Goal: Task Accomplishment & Management: Manage account settings

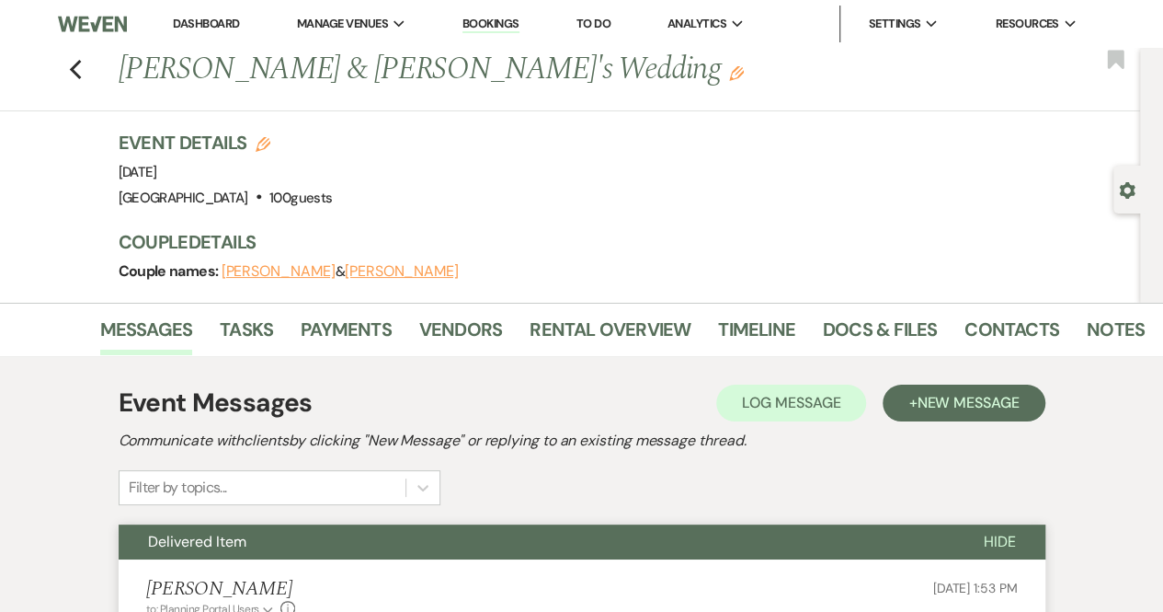
click at [208, 19] on link "Dashboard" at bounding box center [206, 24] width 66 height 16
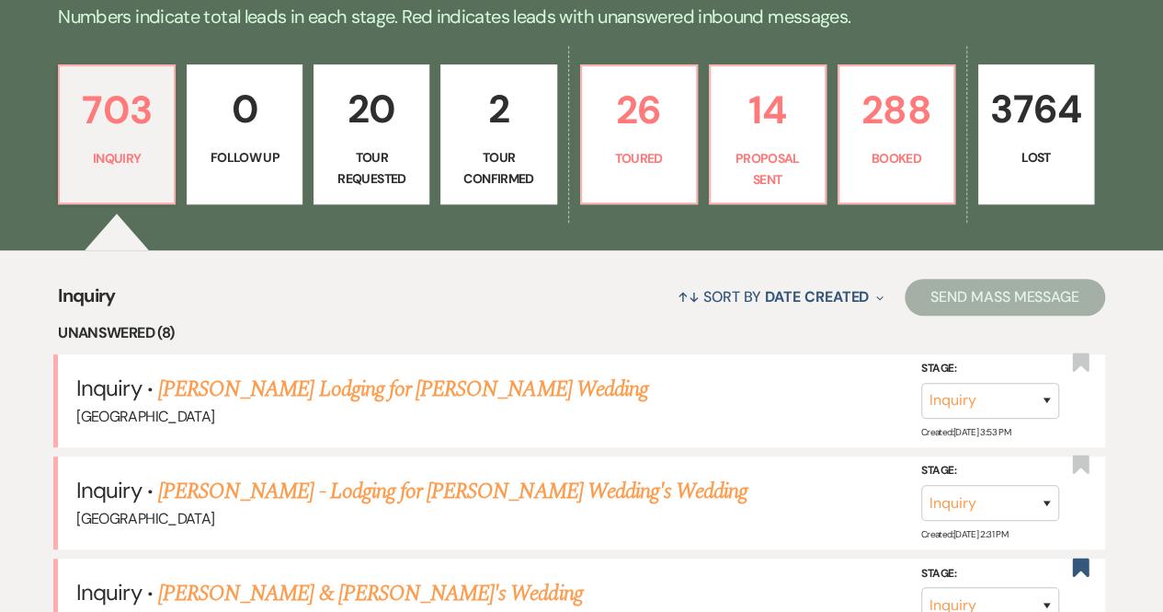
scroll to position [621, 0]
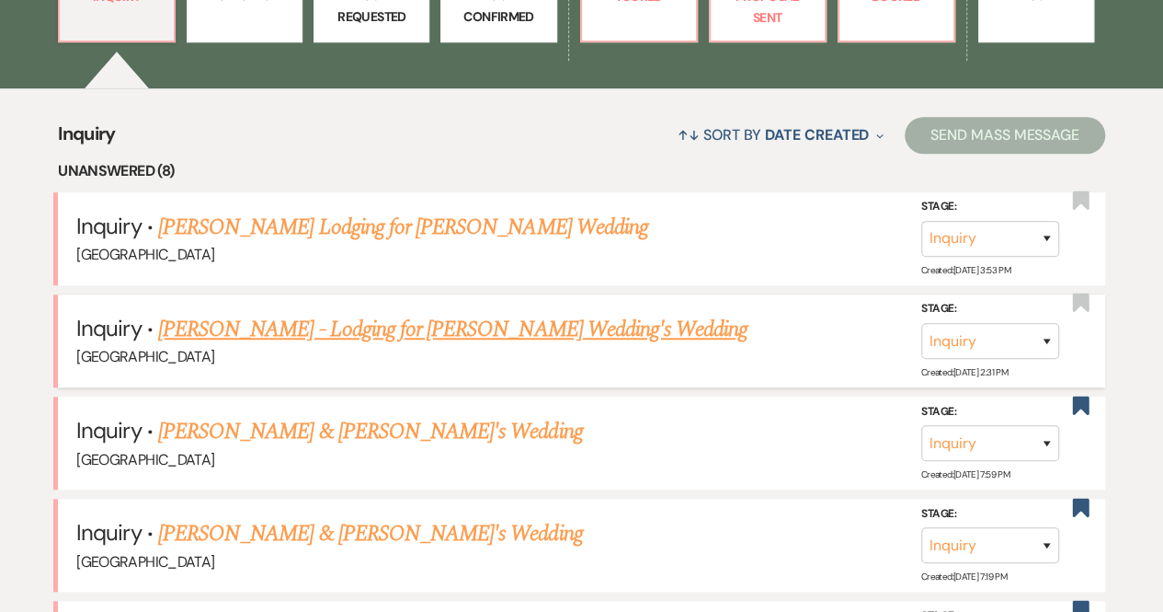
click at [444, 341] on link "[PERSON_NAME] - Lodging for [PERSON_NAME] Wedding's Wedding" at bounding box center [453, 329] width 590 height 33
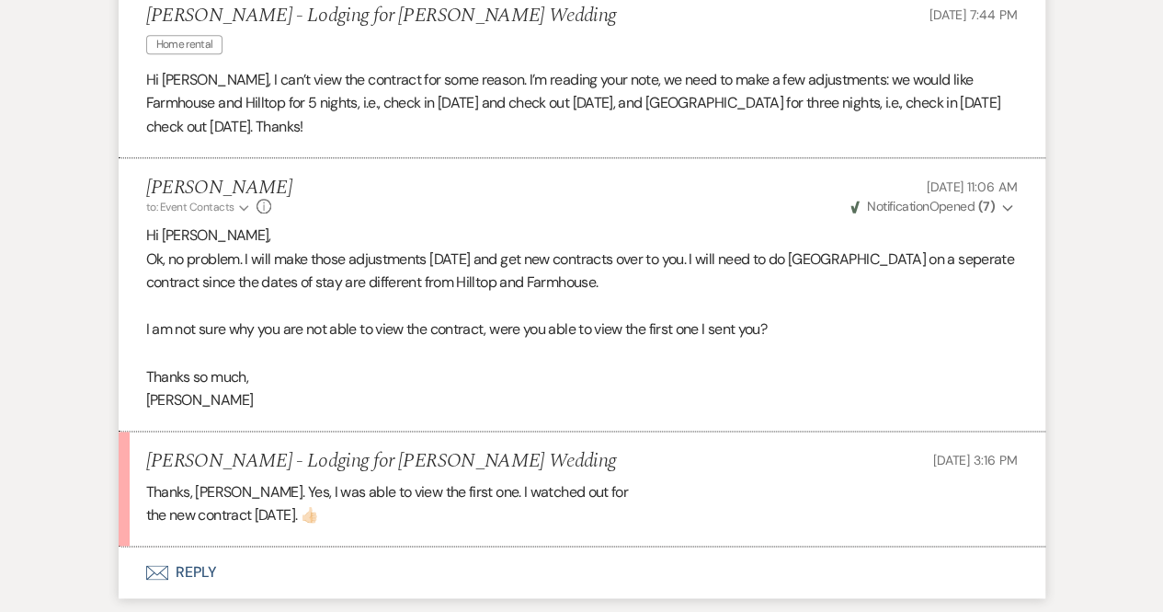
scroll to position [1054, 0]
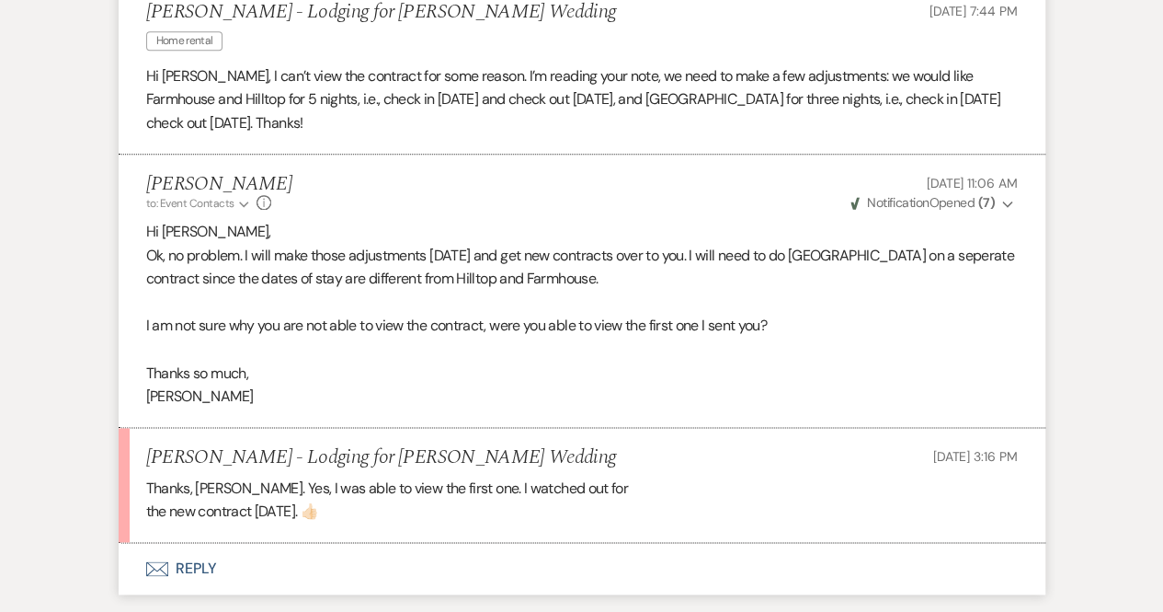
click at [444, 341] on p at bounding box center [582, 350] width 872 height 24
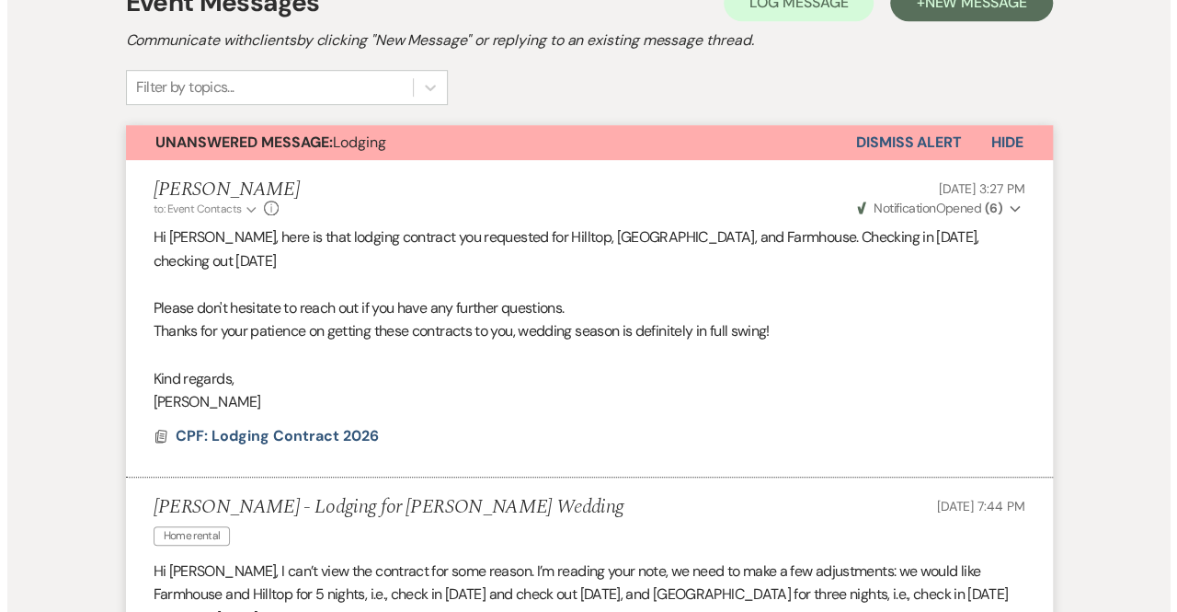
scroll to position [548, 0]
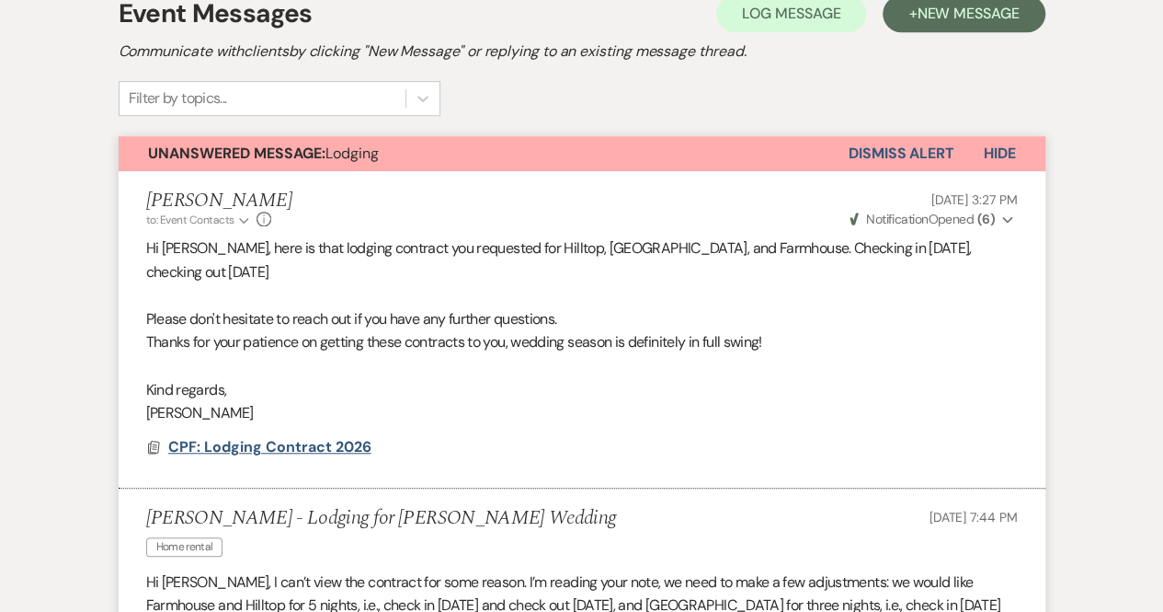
click at [269, 441] on span "CPF: Lodging Contract 2026" at bounding box center [269, 446] width 203 height 19
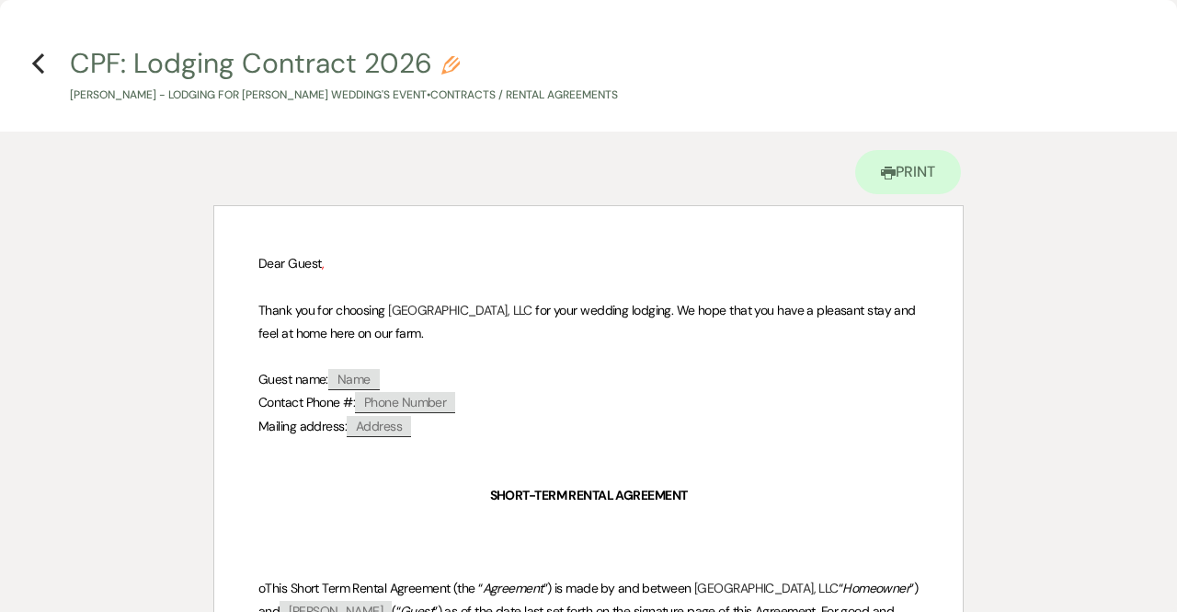
click at [443, 73] on use "button" at bounding box center [450, 65] width 18 height 18
select select "10"
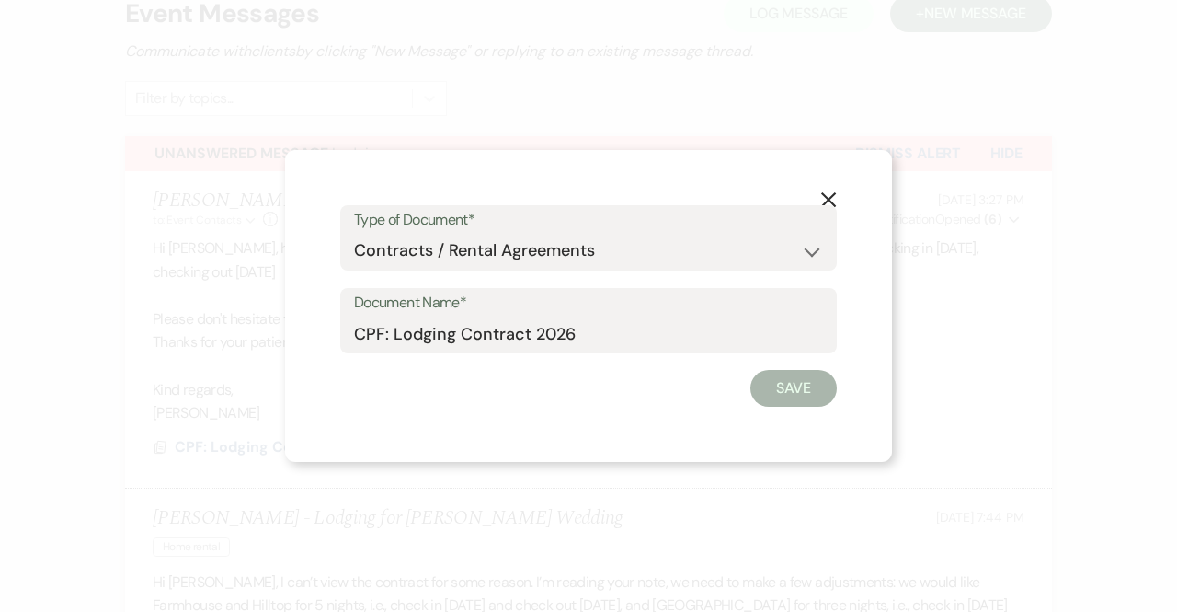
click at [830, 198] on icon "X" at bounding box center [828, 199] width 17 height 17
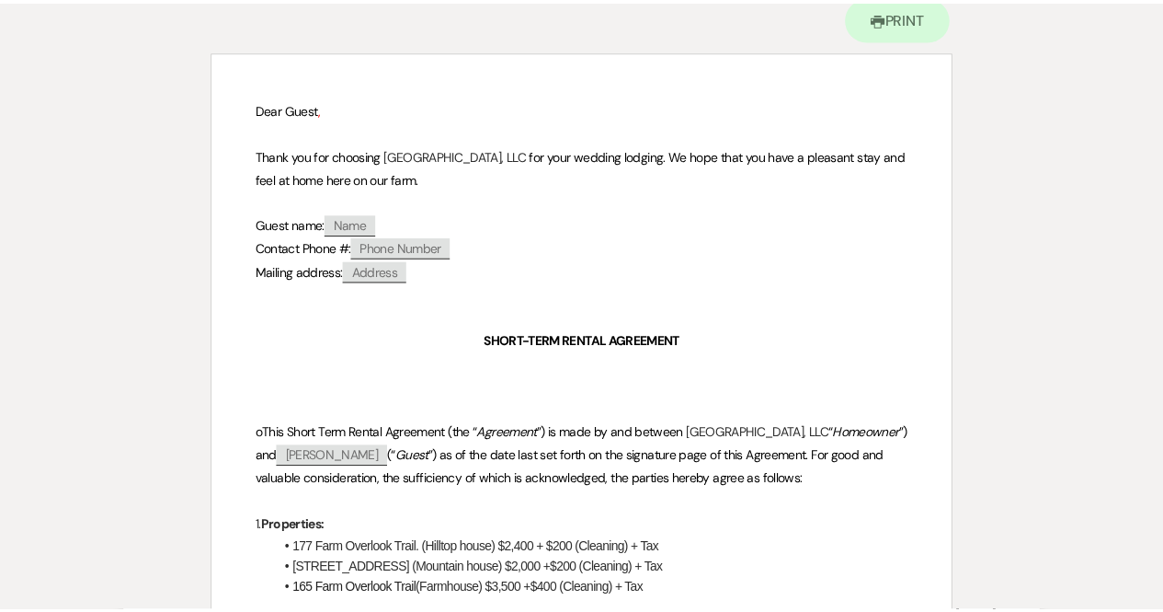
scroll to position [0, 0]
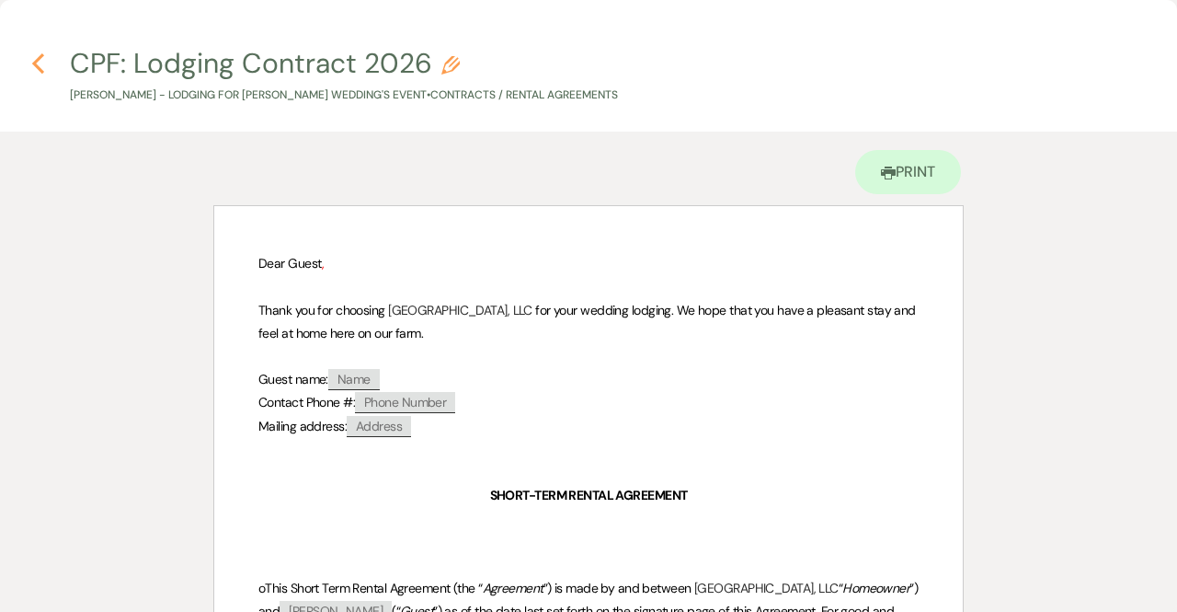
click at [42, 57] on icon "Previous" at bounding box center [38, 63] width 14 height 22
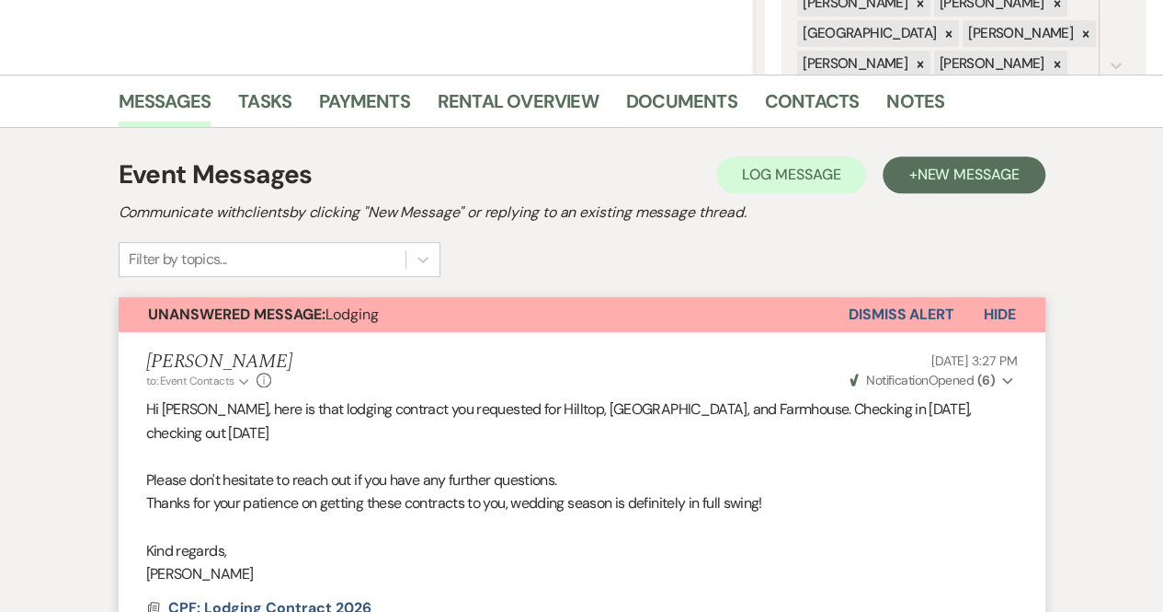
scroll to position [384, 0]
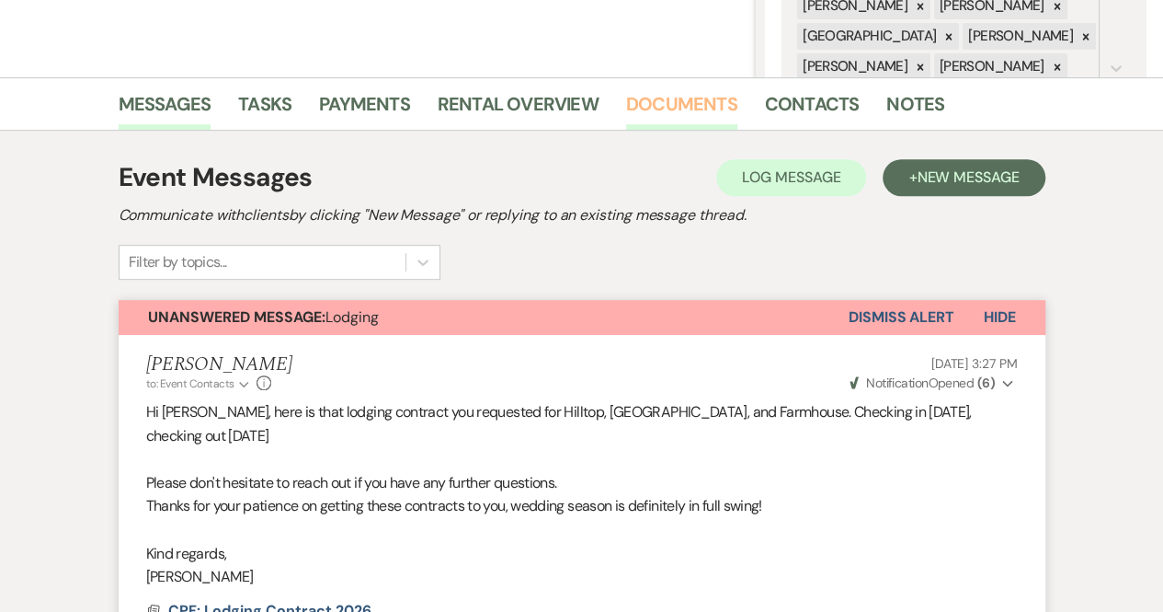
click at [693, 110] on link "Documents" at bounding box center [681, 109] width 111 height 40
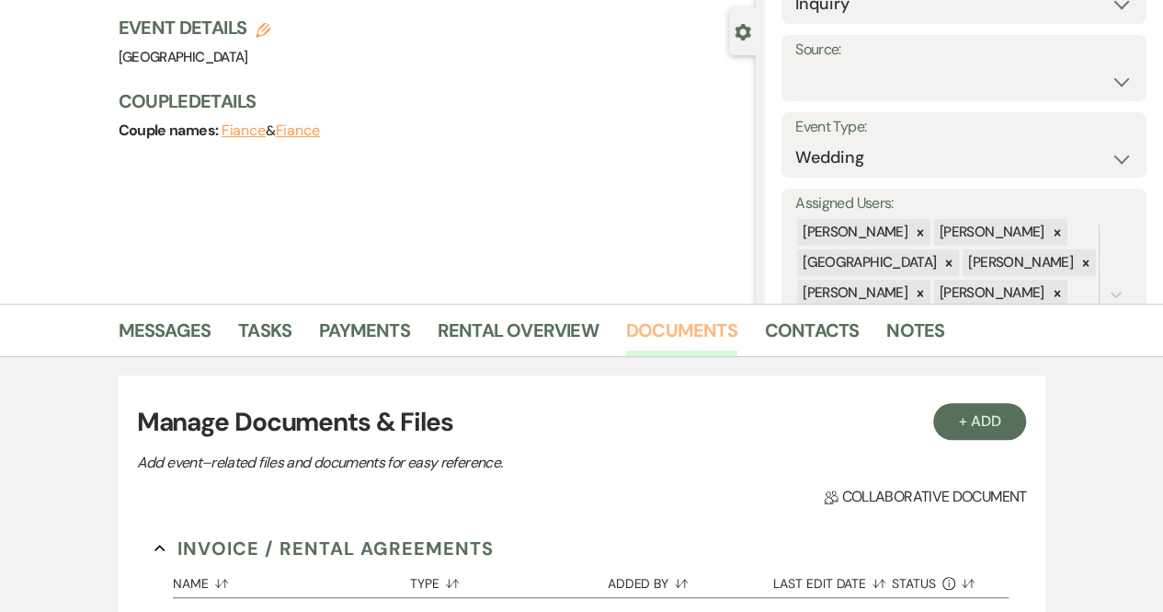
scroll to position [101, 0]
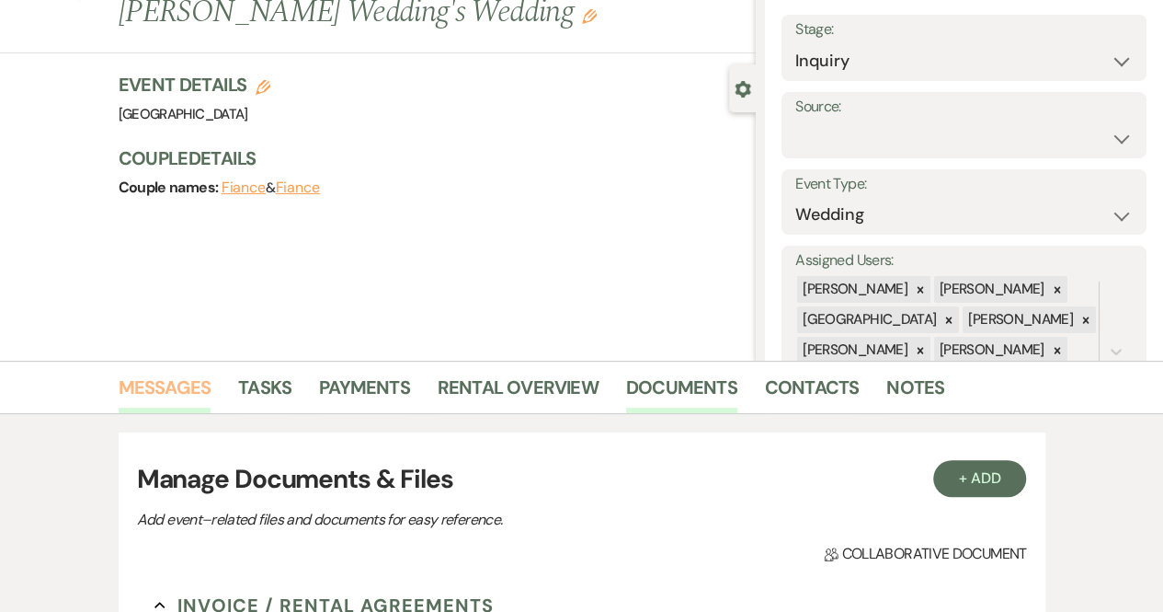
click at [156, 395] on link "Messages" at bounding box center [165, 392] width 93 height 40
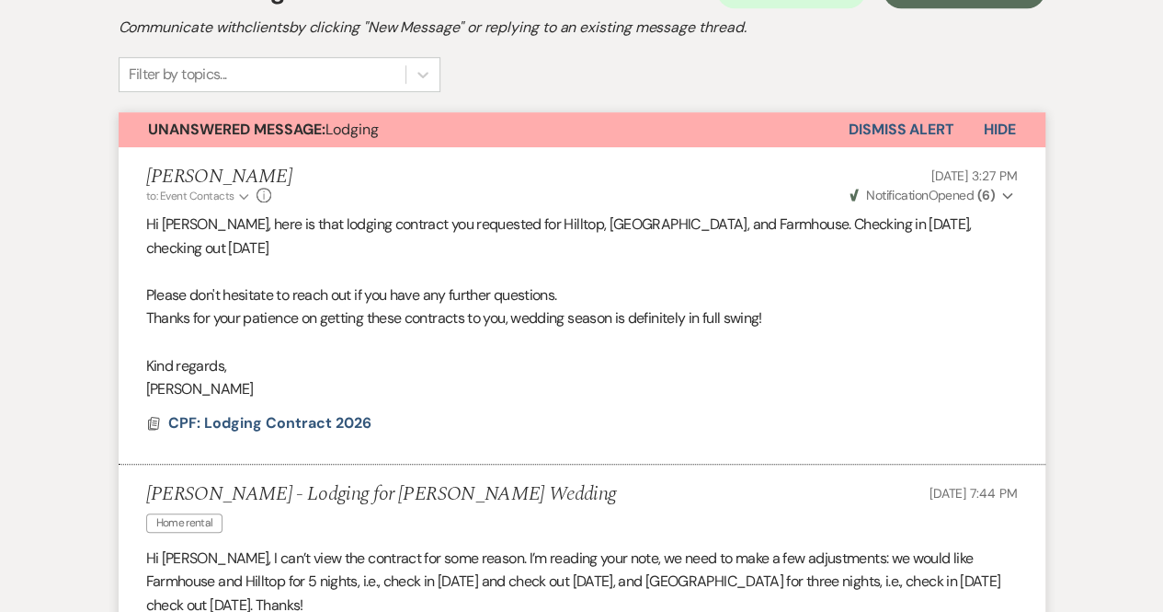
scroll to position [578, 0]
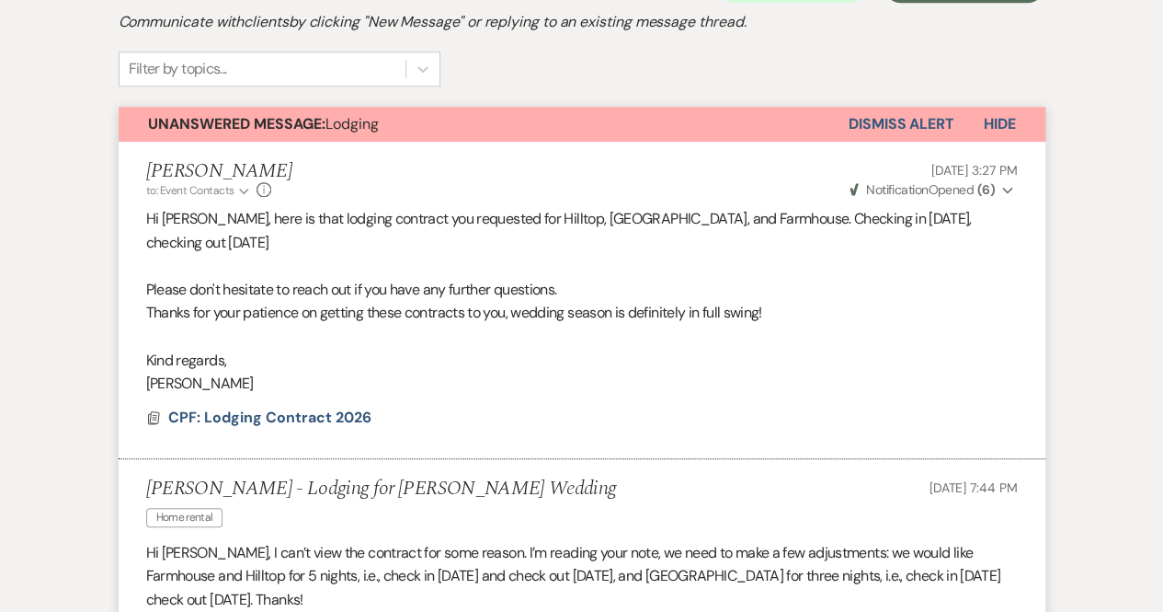
click at [1001, 188] on button "Weven Check Notification Opened ( 6 ) Expand" at bounding box center [932, 189] width 171 height 19
click at [1001, 188] on button "Weven Check Notification Opened ( 6 ) Collapse" at bounding box center [932, 189] width 171 height 19
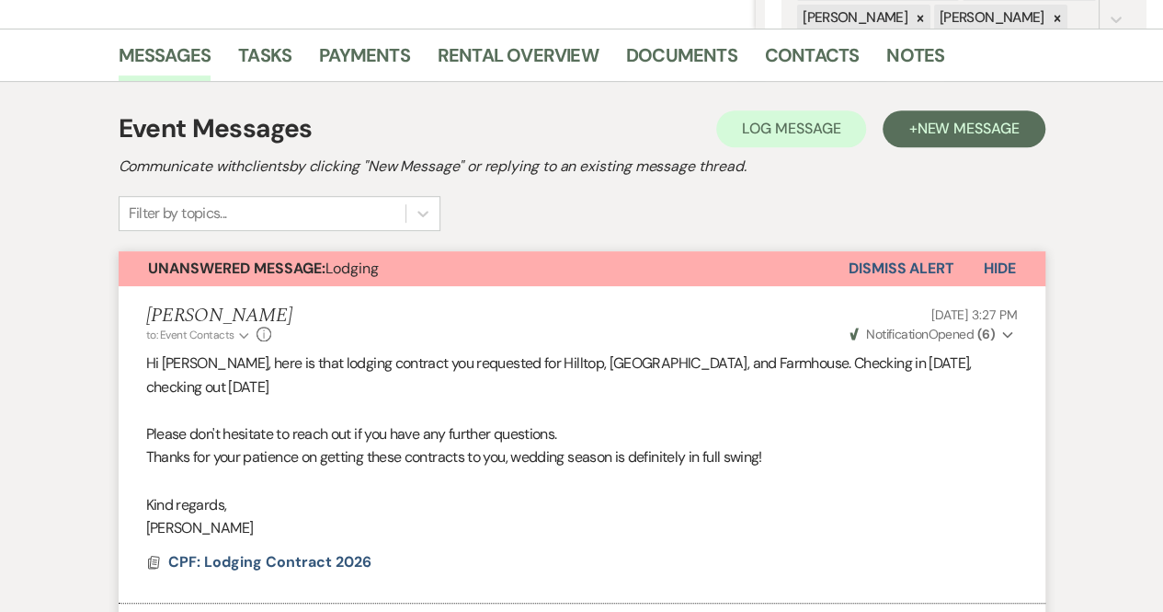
scroll to position [417, 0]
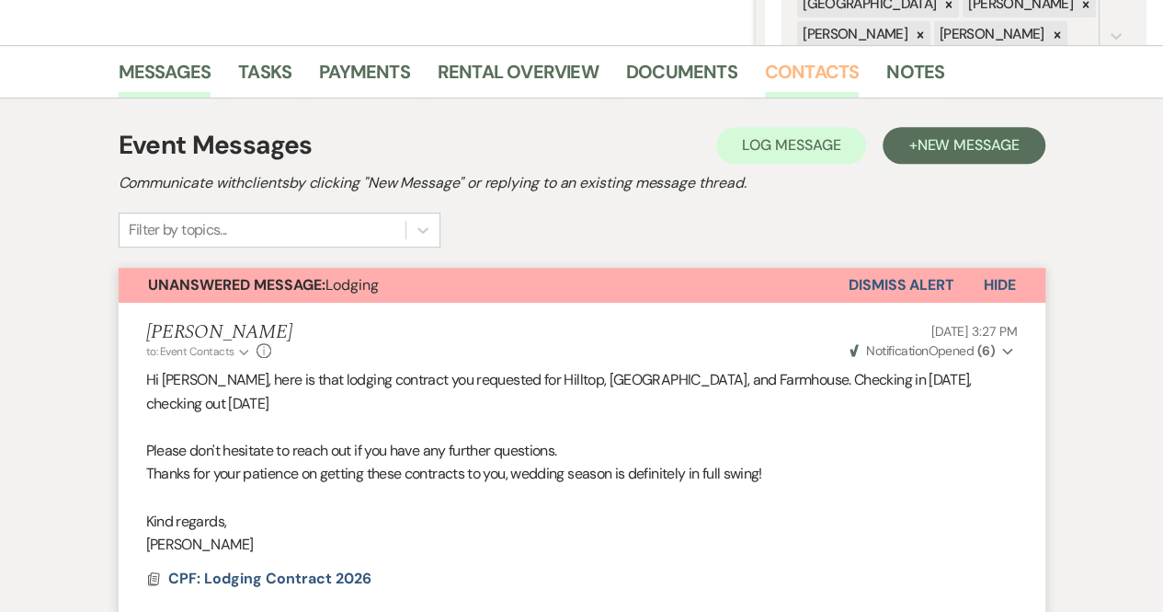
click at [823, 79] on link "Contacts" at bounding box center [812, 77] width 95 height 40
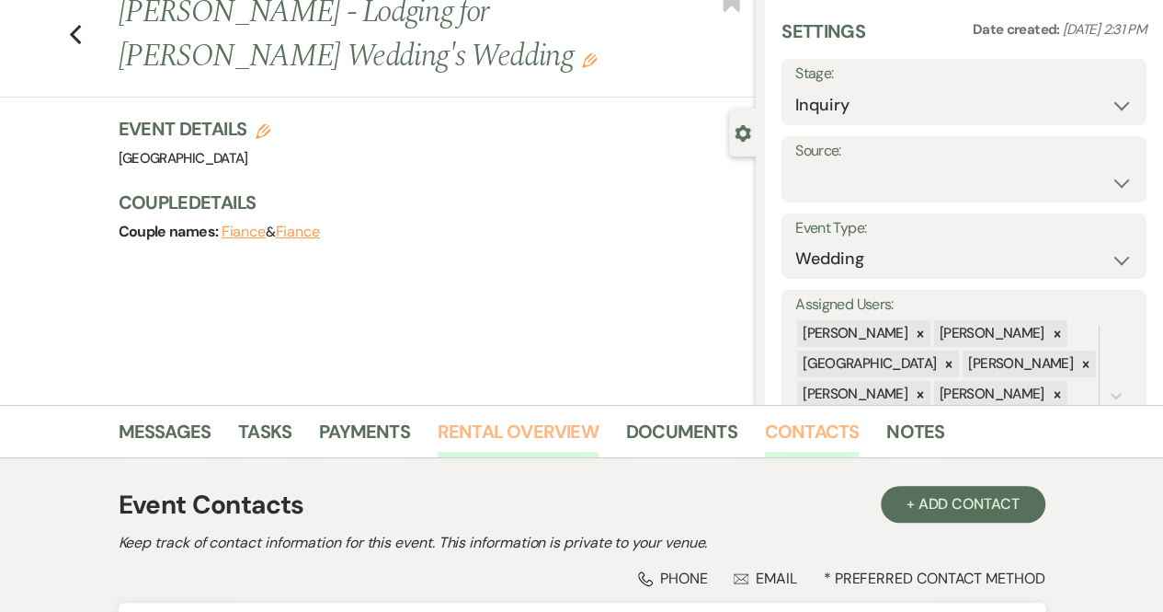
scroll to position [327, 0]
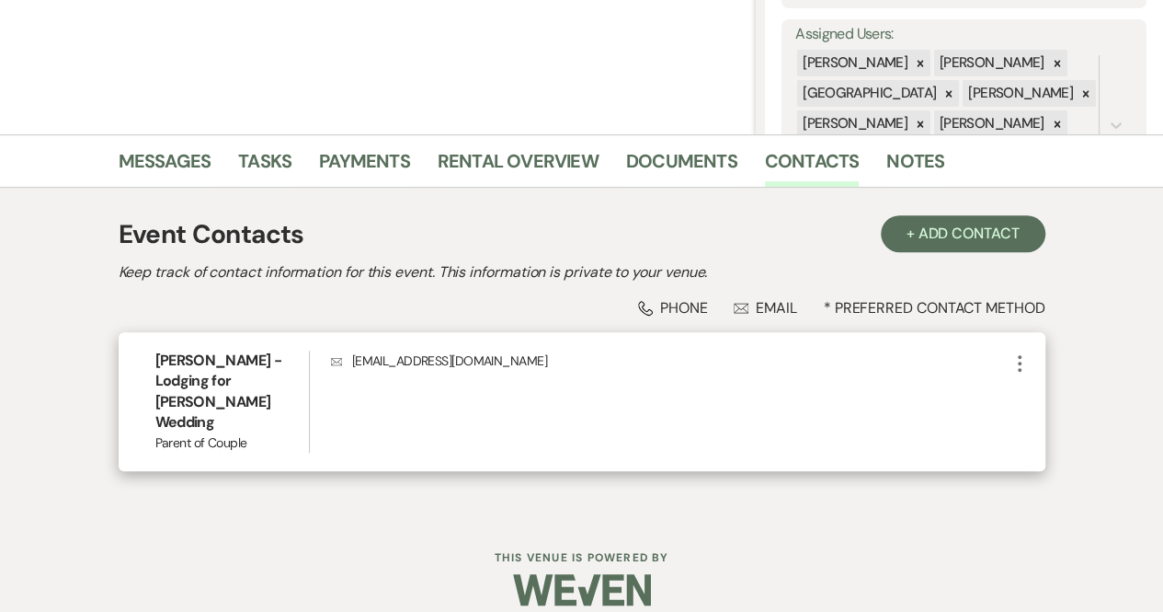
click at [1019, 358] on icon "More" at bounding box center [1020, 363] width 22 height 22
click at [1041, 396] on use "button" at bounding box center [1038, 399] width 14 height 14
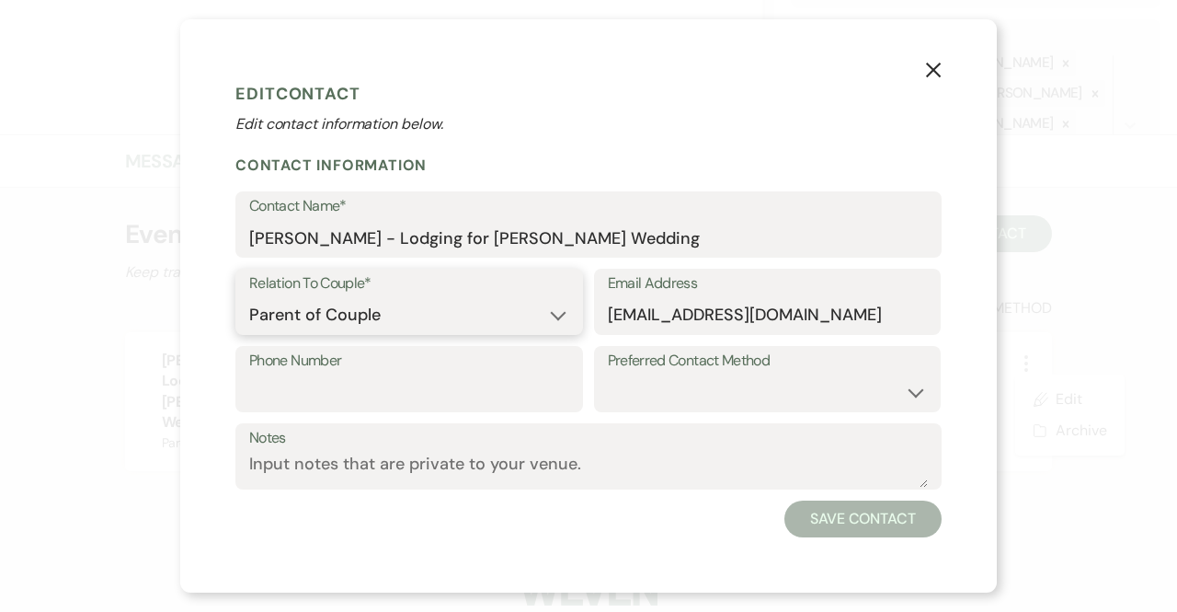
click at [436, 324] on select "Couple Planner Parent of Couple Family Member Friend Other" at bounding box center [409, 315] width 320 height 36
click at [249, 297] on select "Couple Planner Parent of Couple Family Member Friend Other" at bounding box center [409, 315] width 320 height 36
click at [425, 309] on select "Couple Planner Parent of Couple Family Member Friend Other" at bounding box center [409, 315] width 320 height 36
select select "6"
click at [249, 297] on select "Couple Planner Parent of Couple Family Member Friend Other" at bounding box center [409, 315] width 320 height 36
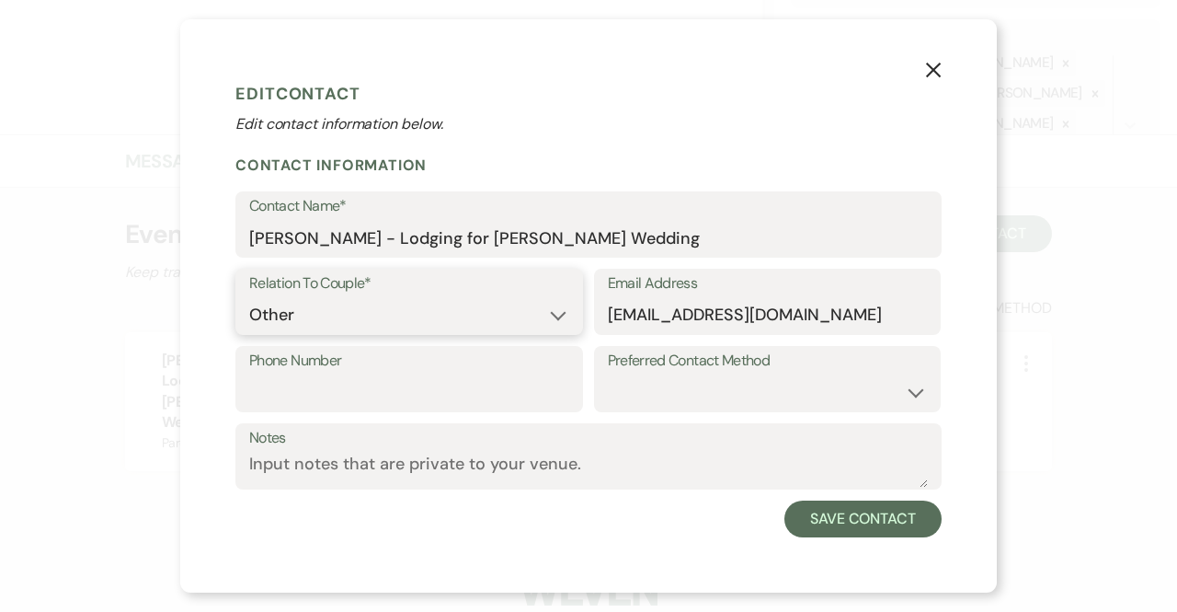
click at [338, 315] on select "Couple Planner Parent of Couple Family Member Friend Other" at bounding box center [409, 315] width 320 height 36
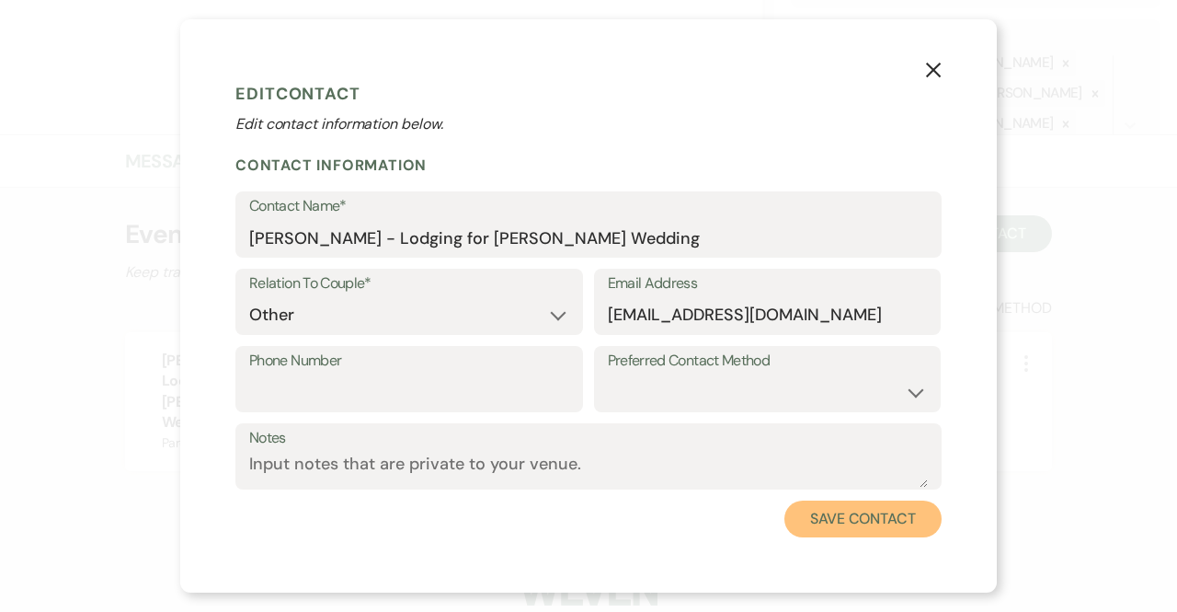
click at [853, 505] on button "Save Contact" at bounding box center [863, 518] width 157 height 37
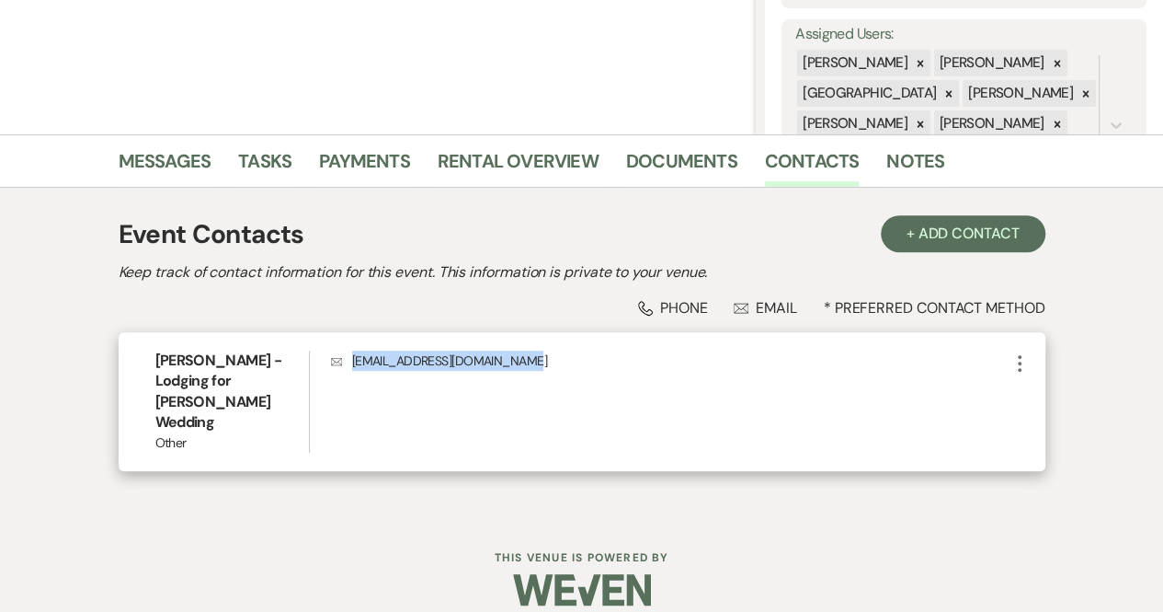
drag, startPoint x: 556, startPoint y: 363, endPoint x: 346, endPoint y: 343, distance: 210.7
click at [346, 343] on div "[PERSON_NAME] - Lodging for [PERSON_NAME] Wedding Other Envelope [EMAIL_ADDRESS…" at bounding box center [582, 401] width 927 height 139
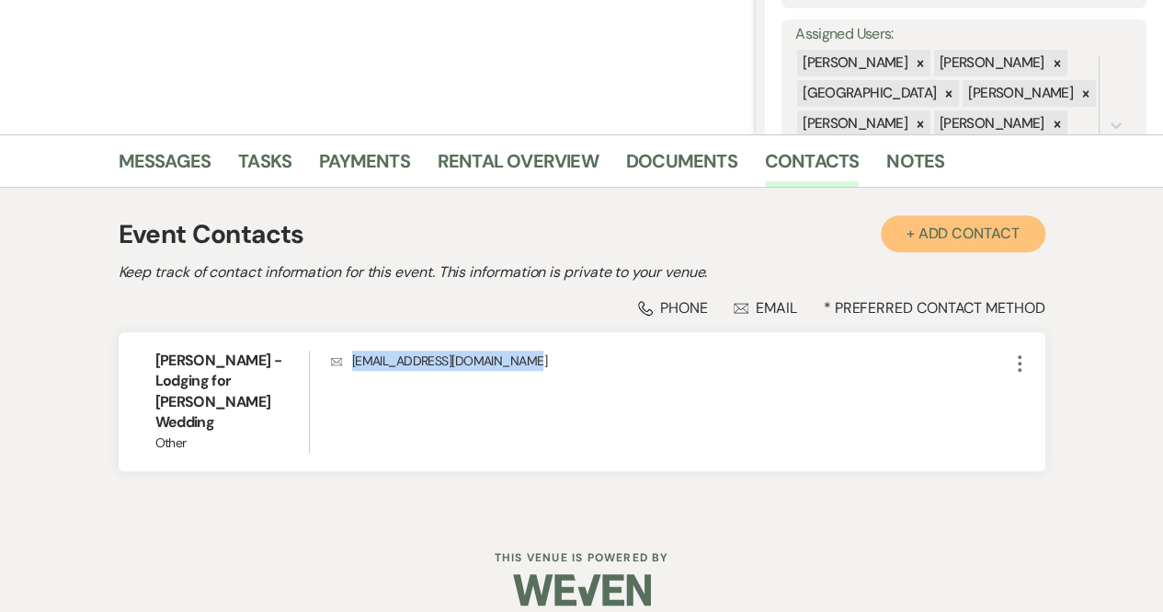
click at [974, 240] on button "+ Add Contact" at bounding box center [963, 233] width 165 height 37
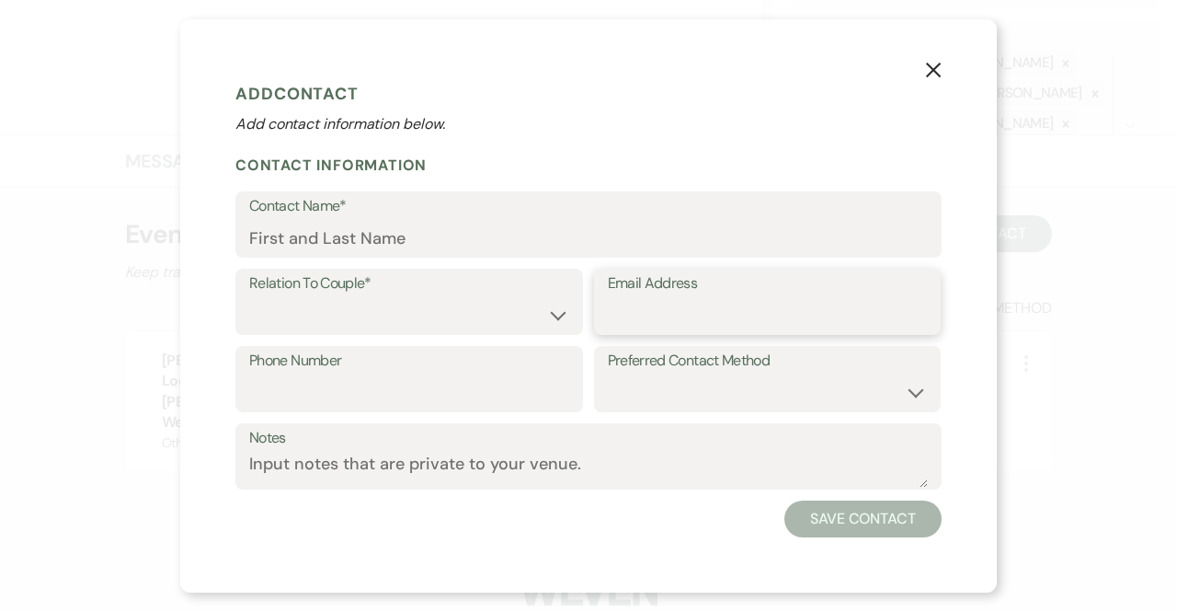
click at [670, 319] on input "Email Address" at bounding box center [768, 315] width 320 height 36
type input "[EMAIL_ADDRESS][DOMAIN_NAME]"
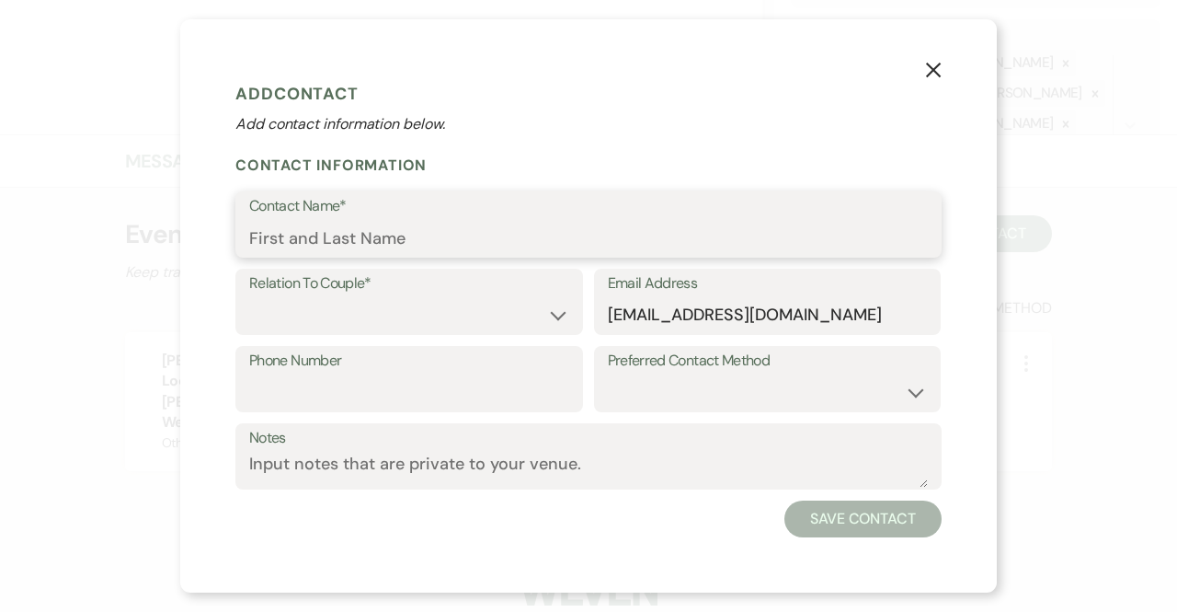
click at [477, 243] on input "Contact Name*" at bounding box center [588, 238] width 679 height 36
type input "[PERSON_NAME] - Lodging for [PERSON_NAME] Wedding"
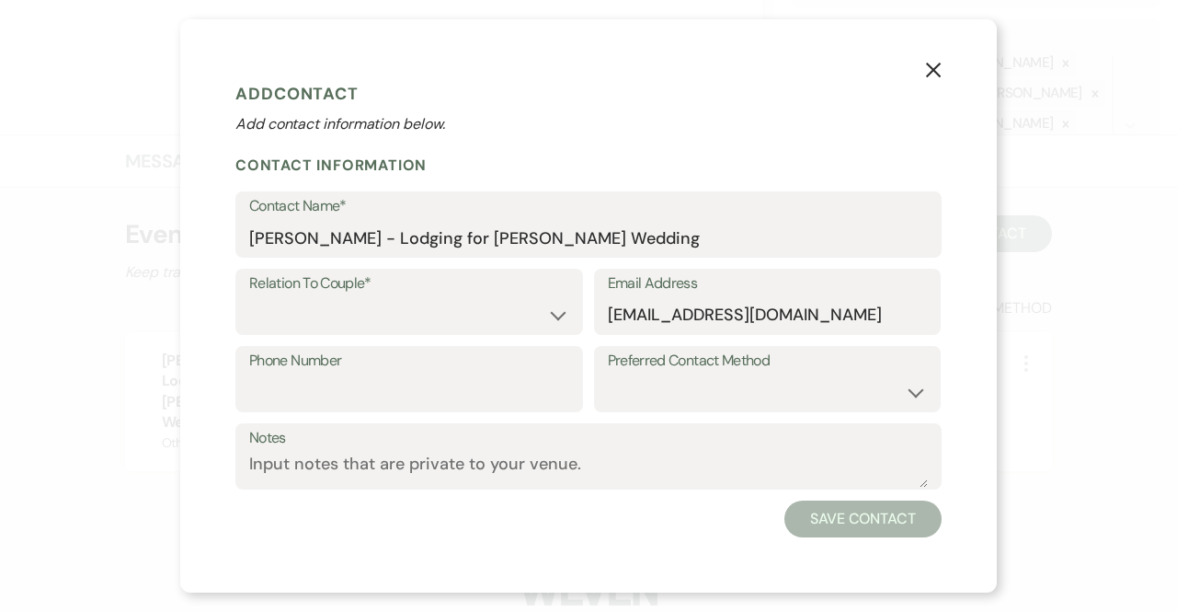
click at [489, 334] on div "Relation To Couple* Couple Planner Parent of Couple Family Member Friend Other" at bounding box center [409, 302] width 348 height 66
click at [488, 316] on select "Couple Planner Parent of Couple Family Member Friend Other" at bounding box center [409, 315] width 320 height 36
click at [538, 307] on select "Couple Planner Parent of Couple Family Member Friend Other" at bounding box center [409, 315] width 320 height 36
select select "4"
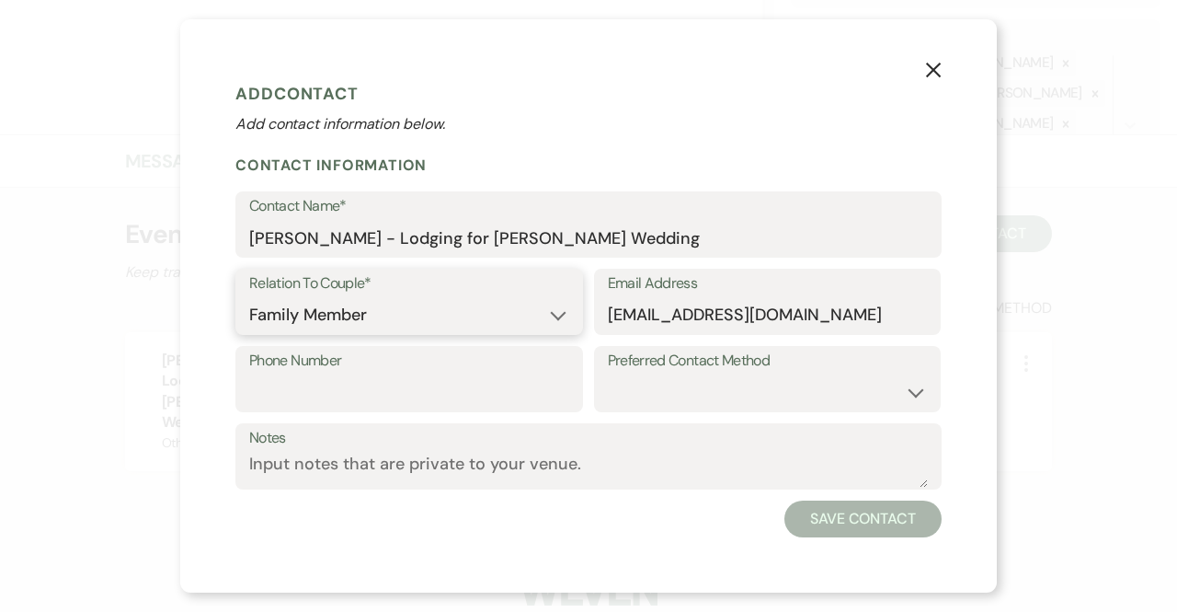
click at [249, 297] on select "Couple Planner Parent of Couple Family Member Friend Other" at bounding box center [409, 315] width 320 height 36
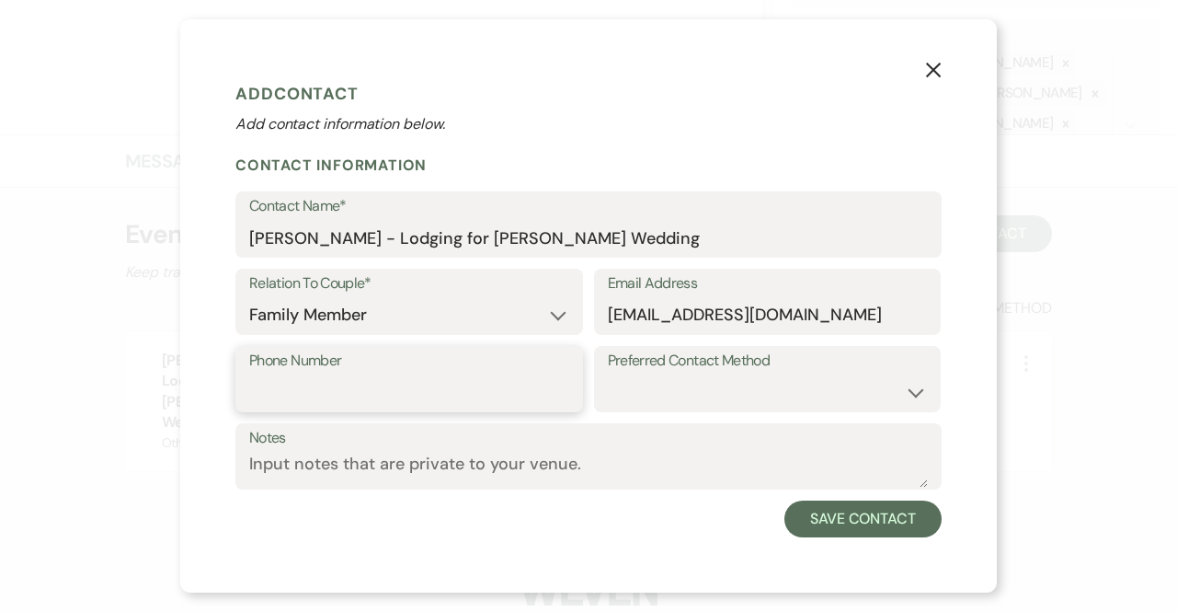
click at [420, 396] on input "Phone Number" at bounding box center [409, 392] width 320 height 36
click at [612, 389] on select "Email Phone Text" at bounding box center [768, 392] width 320 height 36
select select "email"
click at [608, 374] on select "Email Phone Text" at bounding box center [768, 392] width 320 height 36
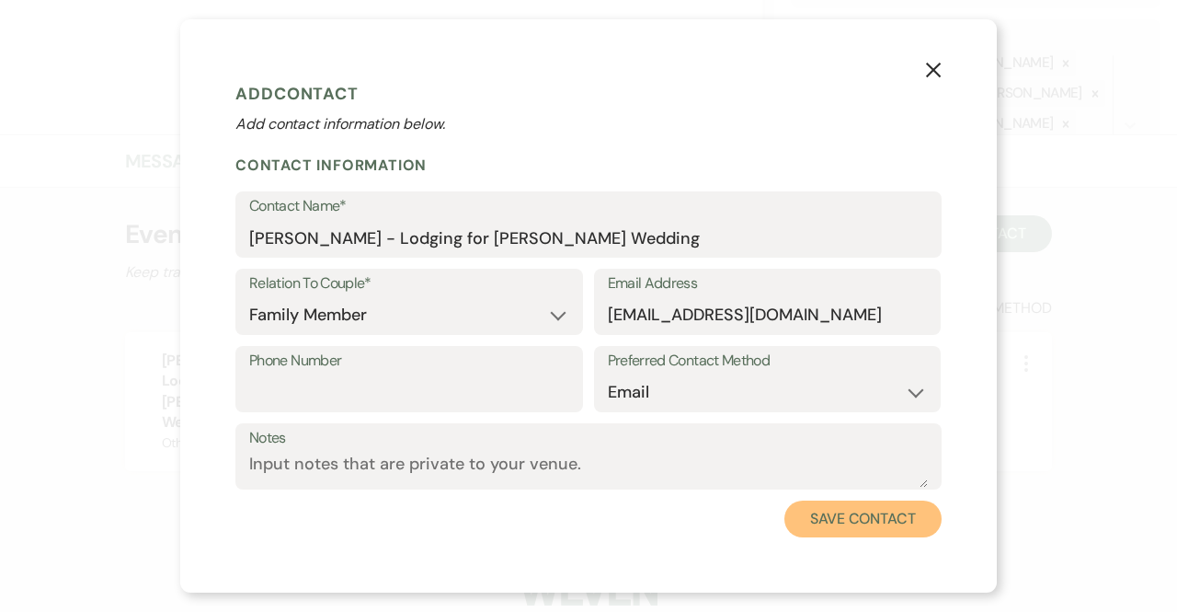
click at [889, 511] on button "Save Contact" at bounding box center [863, 518] width 157 height 37
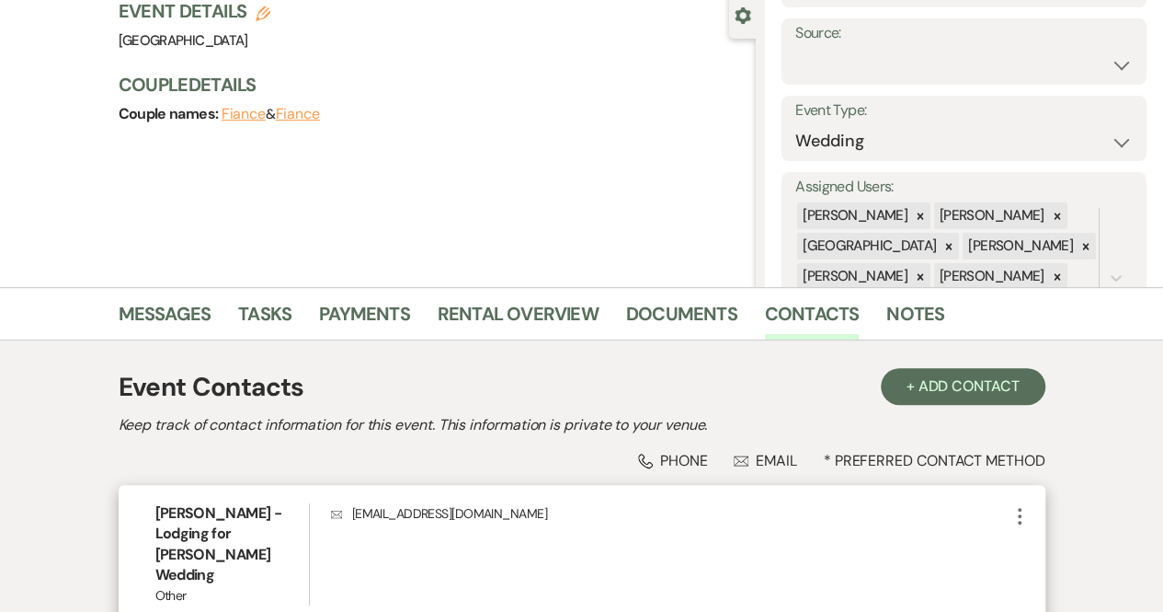
scroll to position [462, 0]
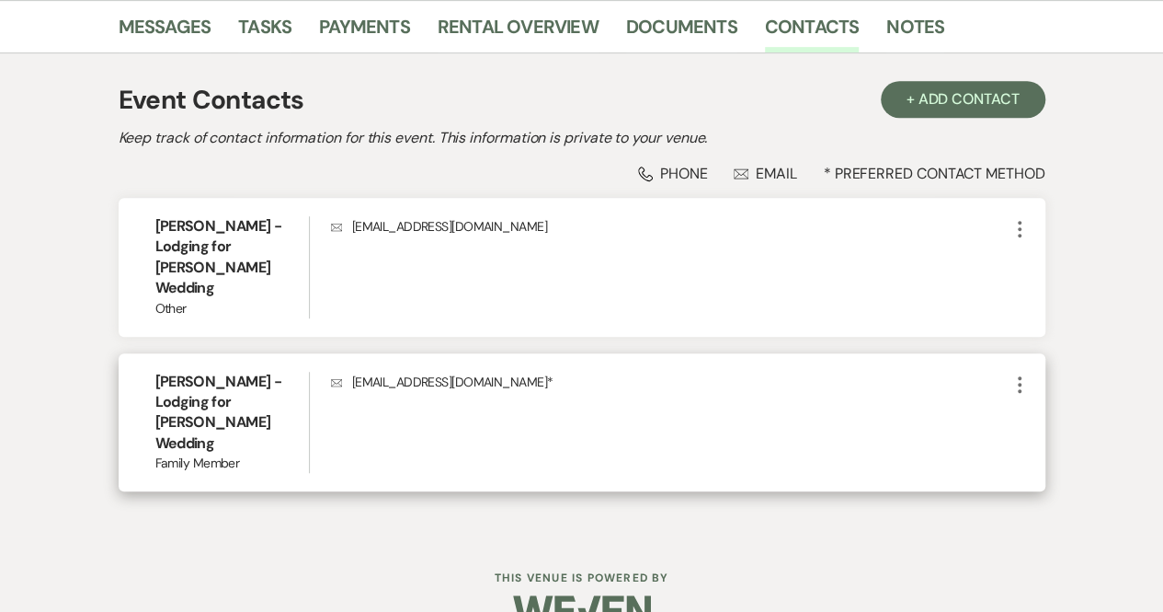
click at [589, 372] on p "Envelope [EMAIL_ADDRESS][DOMAIN_NAME] *" at bounding box center [670, 382] width 678 height 20
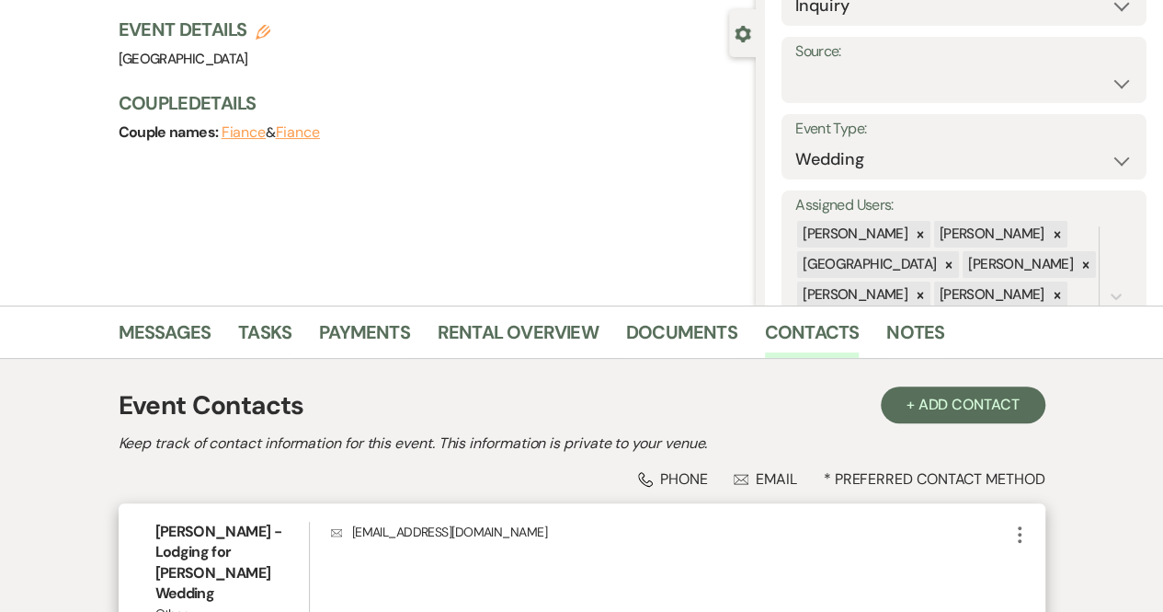
scroll to position [327, 0]
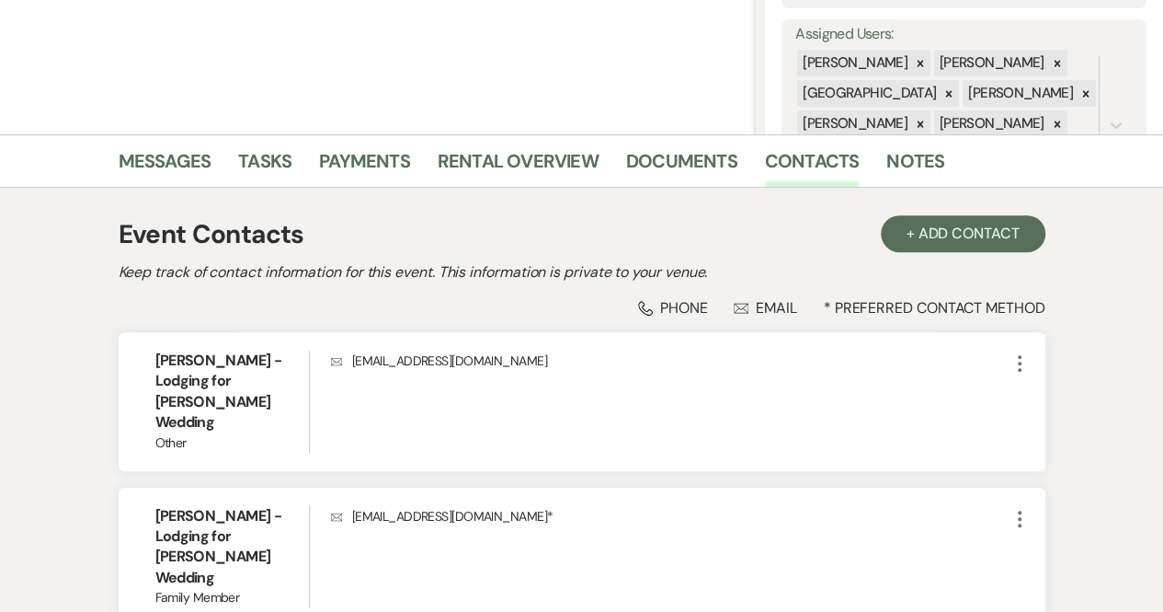
click at [537, 240] on div "Event Contacts + Add Contact" at bounding box center [582, 234] width 927 height 39
click at [298, 542] on h6 "[PERSON_NAME] - Lodging for [PERSON_NAME] Wedding" at bounding box center [232, 547] width 154 height 83
